Goal: Task Accomplishment & Management: Manage account settings

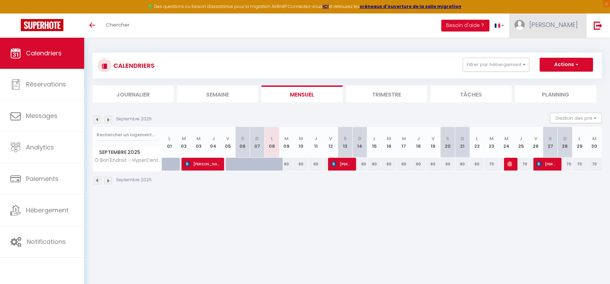
click at [567, 26] on span "[PERSON_NAME]" at bounding box center [553, 24] width 48 height 9
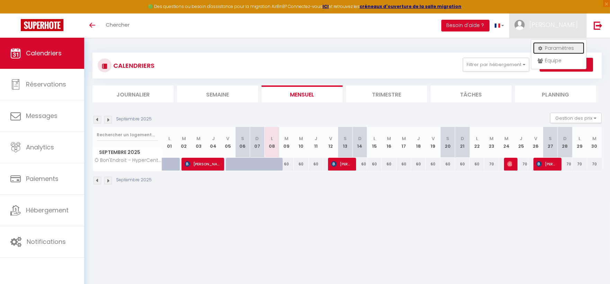
click at [569, 47] on link "Paramètres" at bounding box center [558, 48] width 51 height 12
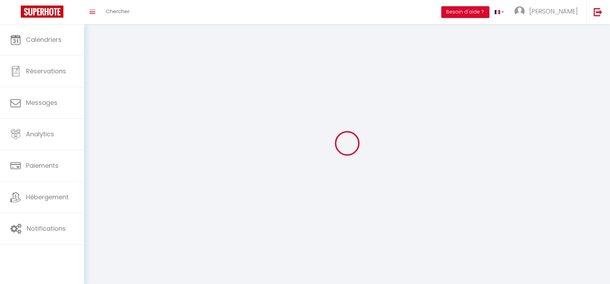
type input "[PERSON_NAME]"
type input "Manguin"
type input "0651343887"
type input "[STREET_ADDRESS]"
type input "38200"
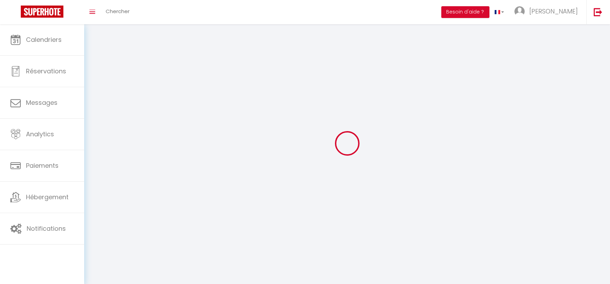
type input "[GEOGRAPHIC_DATA]"
select select "28"
type input "kTnrDh8s9ciJHbLeEkyWxWtov"
type input "w7K6HhZVDIvvV14ArdRcTZwoE"
type input "kTnrDh8s9ciJHbLeEkyWxWtov"
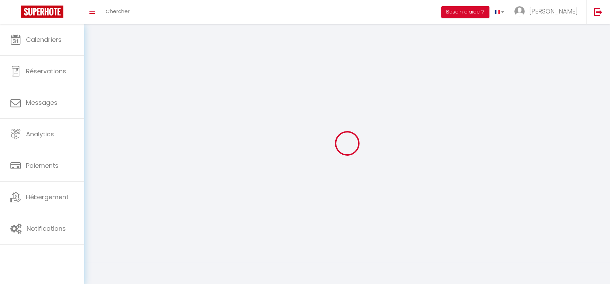
type input "w7K6HhZVDIvvV14ArdRcTZwoE"
type input "[URL][DOMAIN_NAME]"
select select "fr"
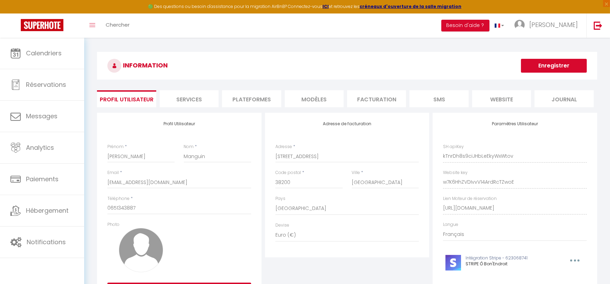
click at [257, 94] on li "Plateformes" at bounding box center [251, 98] width 59 height 17
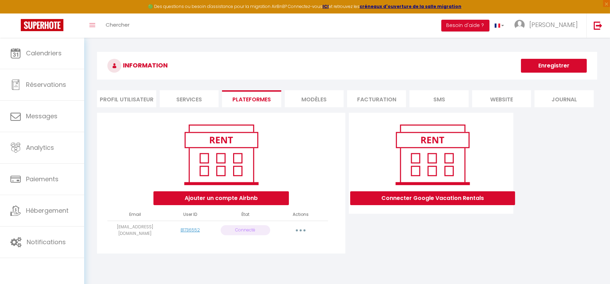
click at [295, 227] on button "button" at bounding box center [300, 230] width 19 height 11
click at [267, 271] on link "Reconnecter le compte" at bounding box center [270, 271] width 77 height 12
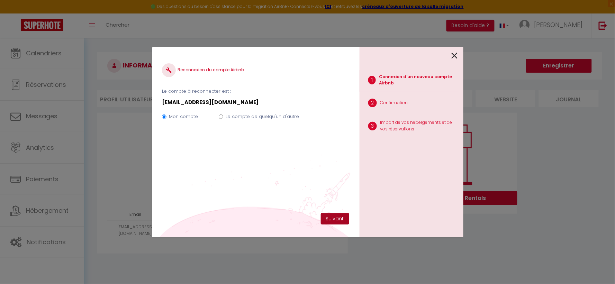
click at [328, 217] on button "Suivant" at bounding box center [335, 219] width 28 height 12
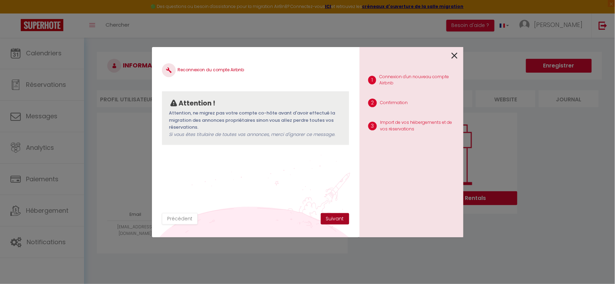
click at [328, 217] on button "Suivant" at bounding box center [335, 219] width 28 height 12
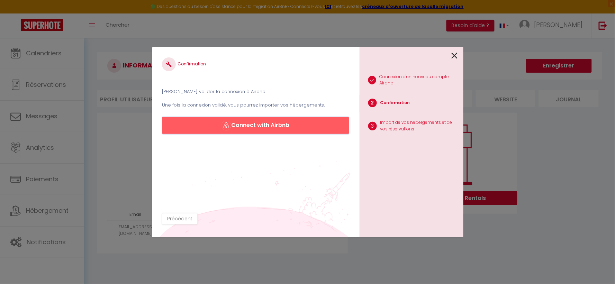
click at [286, 126] on button "Connect with Airbnb" at bounding box center [255, 125] width 187 height 17
drag, startPoint x: 452, startPoint y: 57, endPoint x: 404, endPoint y: 51, distance: 48.1
click at [452, 56] on icon at bounding box center [455, 56] width 6 height 10
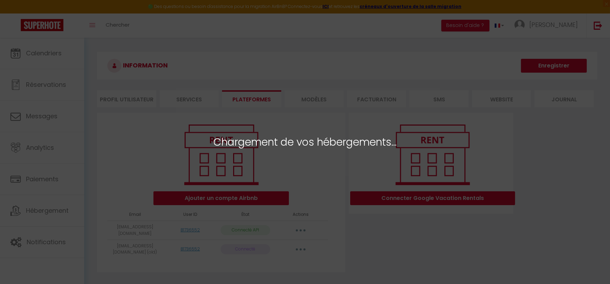
select select "26576"
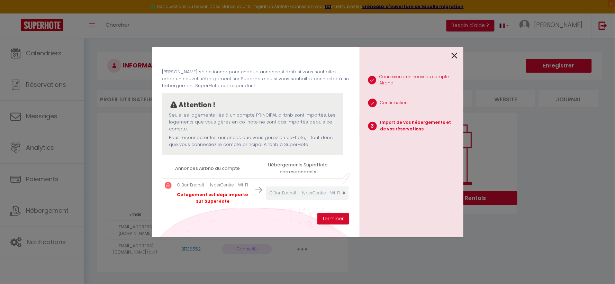
scroll to position [26, 2]
click at [223, 182] on p "Ô Bon'Endroit - HyperCentre - Wi-Fi" at bounding box center [212, 185] width 75 height 7
click at [226, 193] on p "Ce logement est déjà importé sur SuperHote" at bounding box center [212, 198] width 75 height 13
click at [256, 187] on img at bounding box center [259, 190] width 7 height 7
click at [281, 163] on th "Hébergements SuperHote correspondants" at bounding box center [298, 169] width 91 height 20
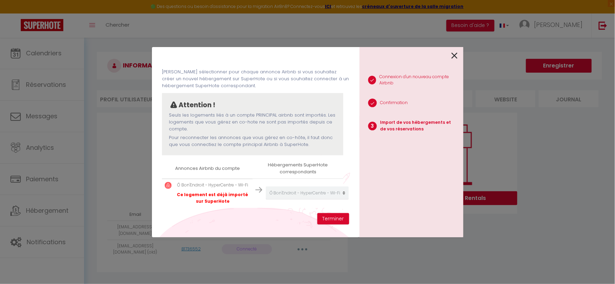
click at [223, 165] on th "Annonces Airbnb du compte" at bounding box center [207, 169] width 91 height 20
click at [327, 218] on button "Terminer" at bounding box center [334, 219] width 32 height 12
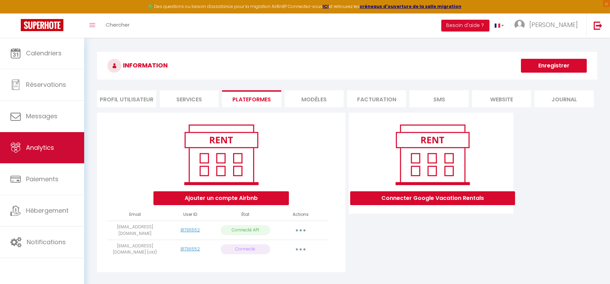
click at [43, 143] on span "Analytics" at bounding box center [40, 147] width 28 height 9
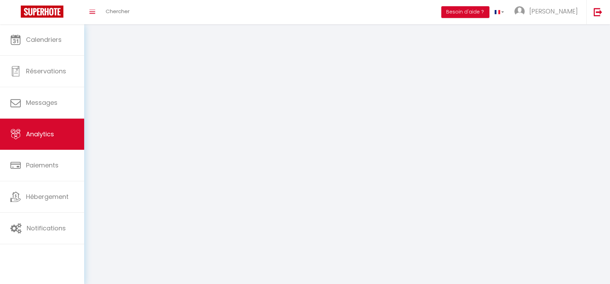
select select "2025"
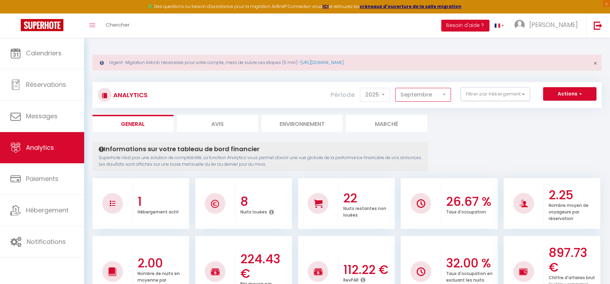
click at [424, 99] on select "[PERSON_NAME] Mars [PERSON_NAME] Juin Juillet Août Septembre Octobre Novembre D…" at bounding box center [423, 95] width 56 height 14
select select "8"
click at [396, 88] on select "[PERSON_NAME] Mars [PERSON_NAME] Juin Juillet Août Septembre Octobre Novembre D…" at bounding box center [423, 95] width 56 height 14
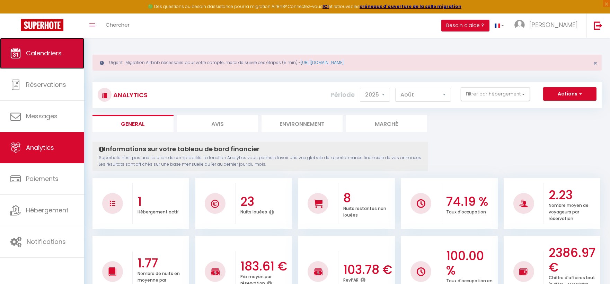
click at [57, 59] on link "Calendriers" at bounding box center [42, 53] width 84 height 31
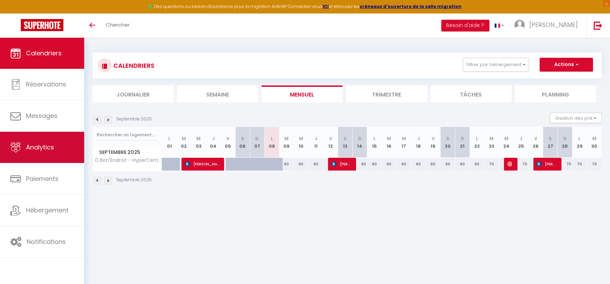
click at [47, 157] on link "Analytics" at bounding box center [42, 147] width 84 height 31
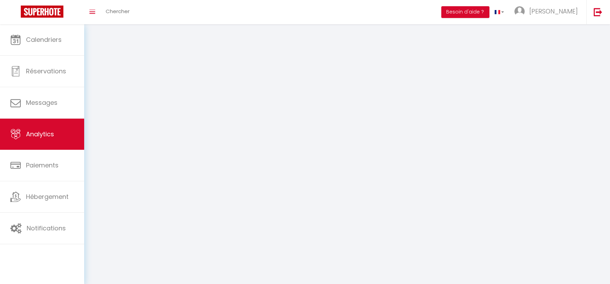
select select "2025"
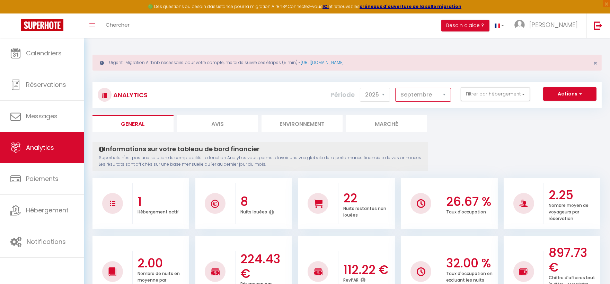
click at [445, 97] on select "[PERSON_NAME] Mars [PERSON_NAME] Juin Juillet Août Septembre Octobre Novembre D…" at bounding box center [423, 95] width 56 height 14
select select "8"
click at [396, 88] on select "[PERSON_NAME] Mars [PERSON_NAME] Juin Juillet Août Septembre Octobre Novembre D…" at bounding box center [423, 95] width 56 height 14
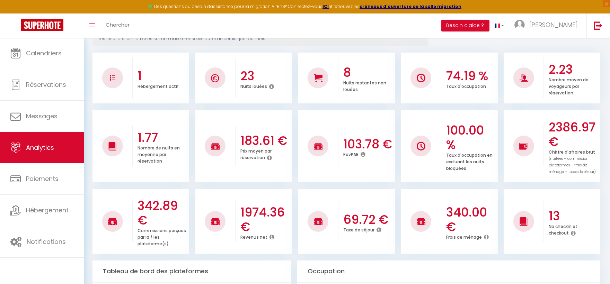
scroll to position [136, 0]
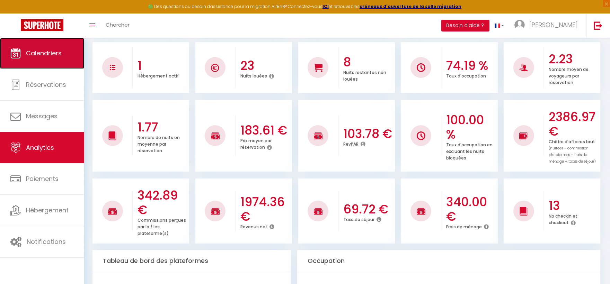
click at [51, 61] on link "Calendriers" at bounding box center [42, 53] width 84 height 31
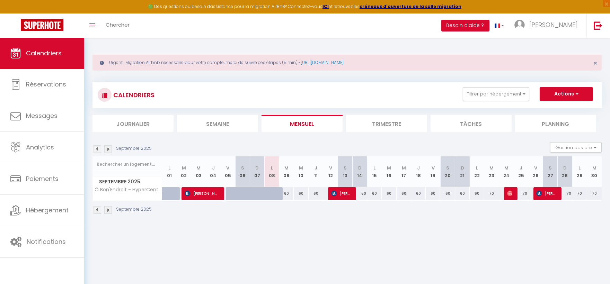
click at [98, 146] on img at bounding box center [98, 149] width 8 height 8
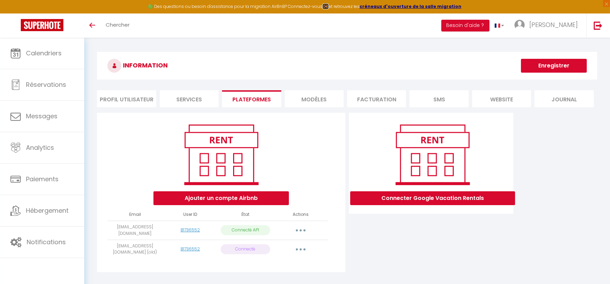
click at [327, 3] on strong "ICI" at bounding box center [325, 6] width 6 height 6
